Goal: Navigation & Orientation: Find specific page/section

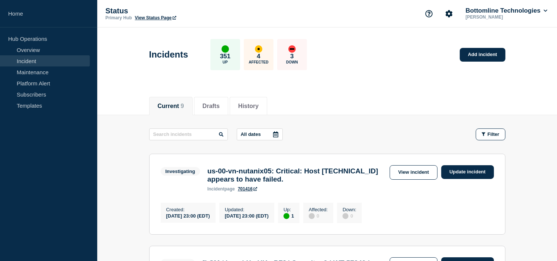
scroll to position [82, 0]
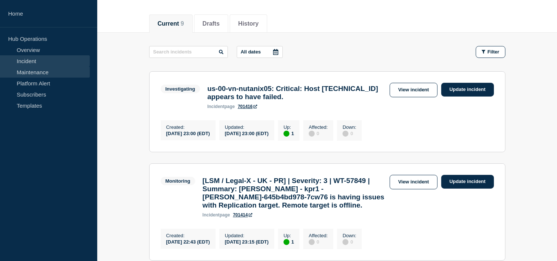
click at [23, 73] on link "Maintenance" at bounding box center [45, 71] width 90 height 11
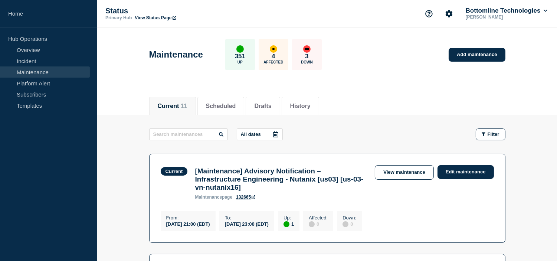
click at [356, 97] on div "Current 11 Scheduled Drafts History" at bounding box center [327, 101] width 356 height 25
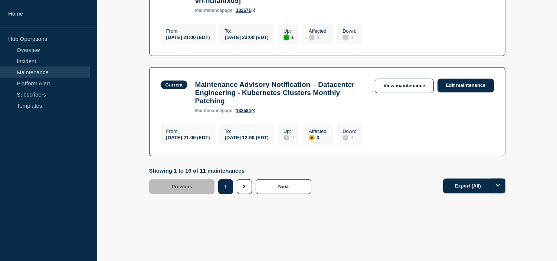
scroll to position [1046, 0]
click at [242, 184] on button "2" at bounding box center [244, 186] width 15 height 15
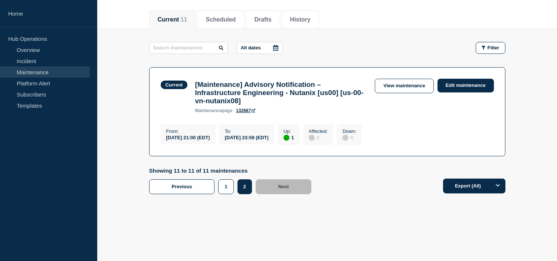
scroll to position [92, 0]
click at [231, 188] on button "1" at bounding box center [225, 186] width 15 height 15
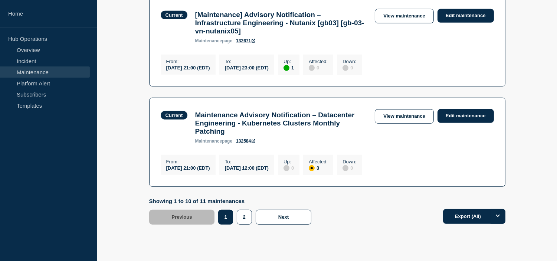
scroll to position [999, 0]
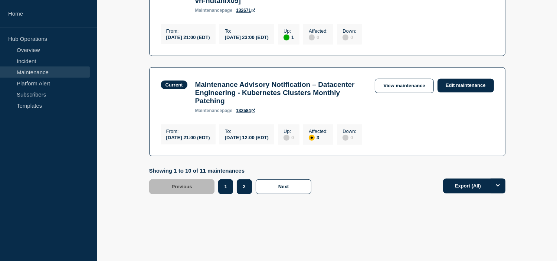
click at [247, 194] on button "2" at bounding box center [244, 186] width 15 height 15
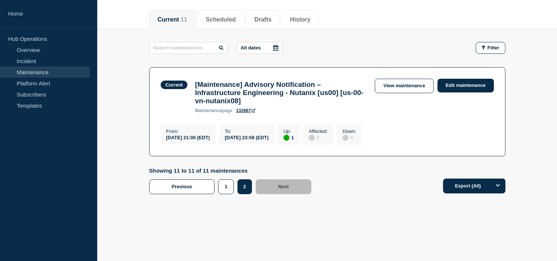
click at [187, 10] on li "Current 11" at bounding box center [172, 19] width 47 height 18
click at [227, 16] on button "Scheduled" at bounding box center [212, 19] width 30 height 7
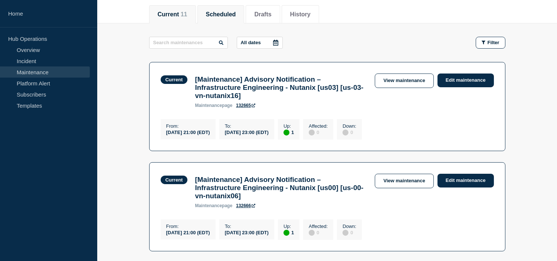
click at [227, 11] on button "Scheduled" at bounding box center [221, 14] width 30 height 7
click at [311, 15] on button "History" at bounding box center [300, 14] width 20 height 7
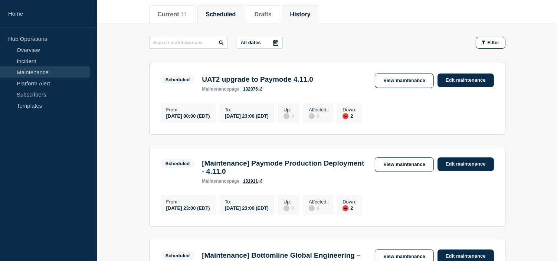
click at [311, 15] on button "History" at bounding box center [300, 14] width 20 height 7
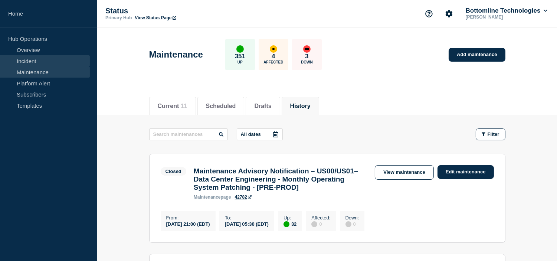
click at [32, 57] on link "Incident" at bounding box center [45, 60] width 90 height 11
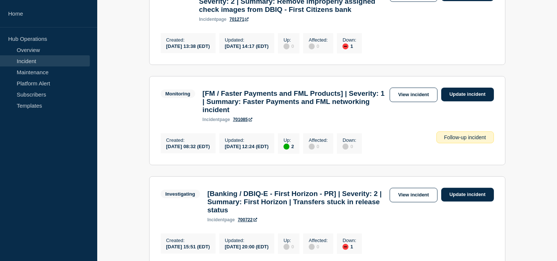
scroll to position [536, 0]
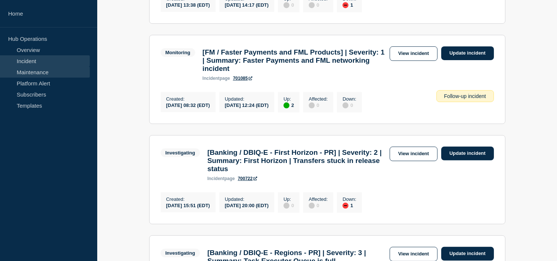
click at [20, 76] on link "Maintenance" at bounding box center [45, 71] width 90 height 11
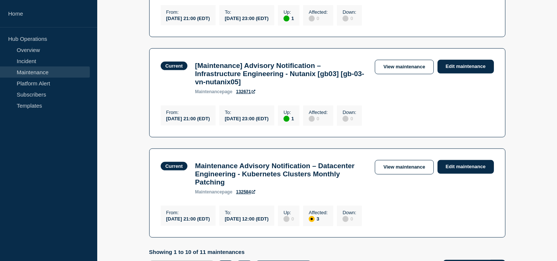
scroll to position [989, 0]
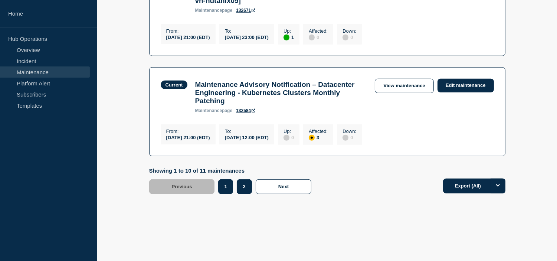
click at [243, 194] on button "2" at bounding box center [244, 186] width 15 height 15
